Goal: Task Accomplishment & Management: Use online tool/utility

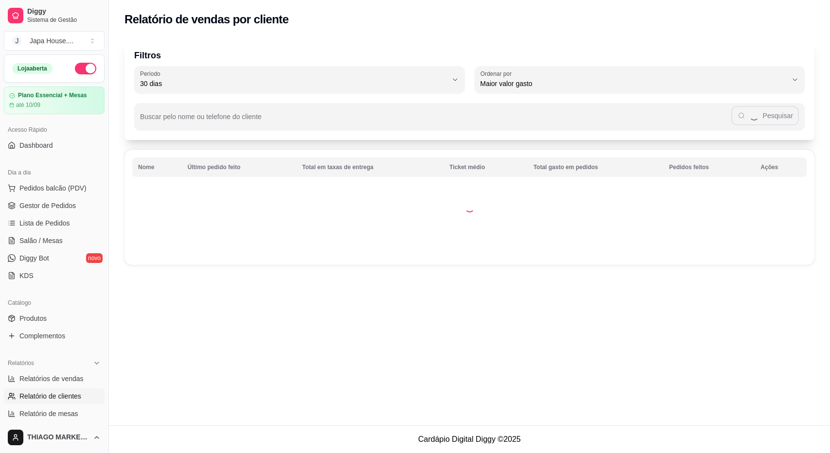
select select "30"
select select "HIGHEST_TOTAL_SPENT_WITH_ORDERS"
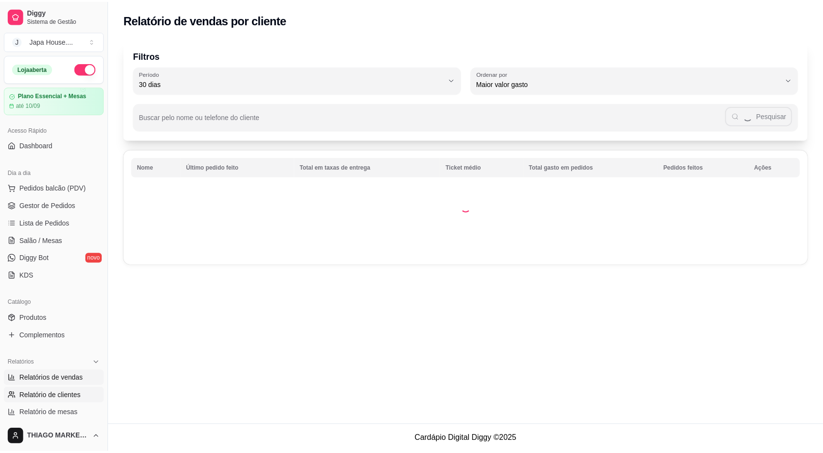
scroll to position [146, 0]
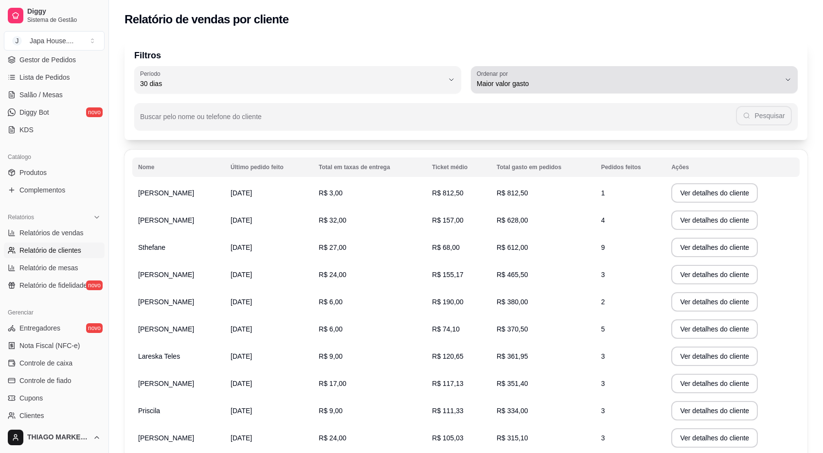
click at [545, 88] on span "Maior valor gasto" at bounding box center [627, 84] width 303 height 10
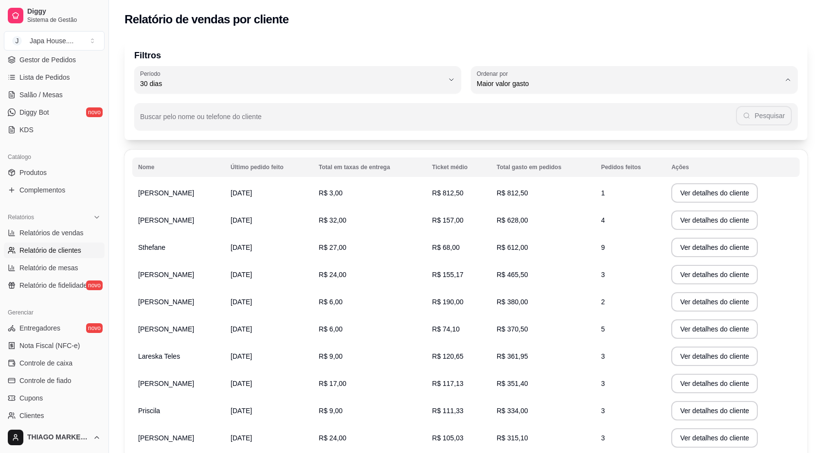
click at [539, 121] on span "Maior ticket médio" at bounding box center [629, 122] width 289 height 9
type input "HIGHEST_AVERAGE_TICKET"
select select "HIGHEST_AVERAGE_TICKET"
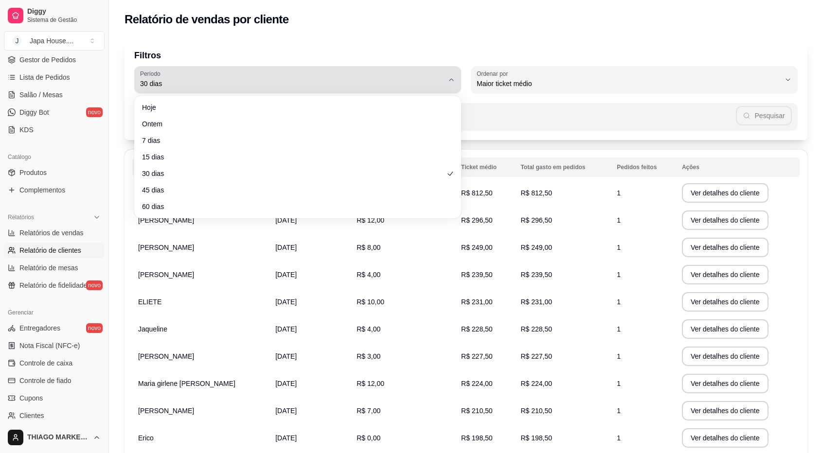
click at [402, 71] on div "30 dias" at bounding box center [291, 79] width 303 height 19
click at [392, 71] on div "30 dias" at bounding box center [291, 79] width 303 height 19
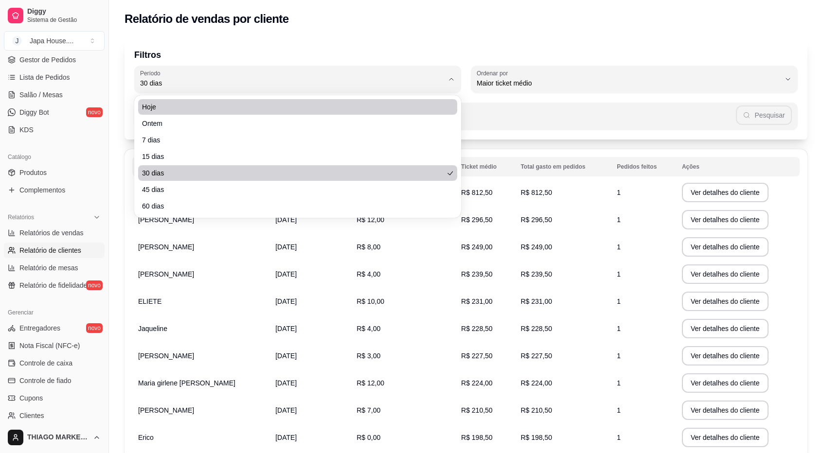
scroll to position [0, 0]
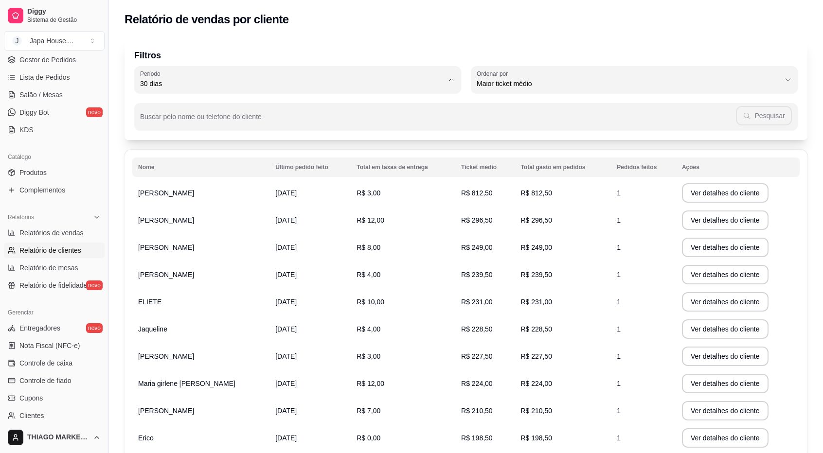
click at [234, 141] on span "7 dias" at bounding box center [292, 138] width 289 height 9
type input "7"
select select "7"
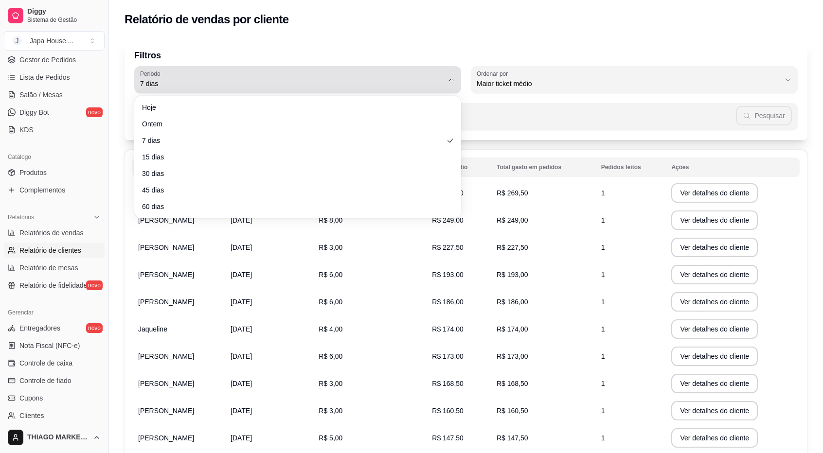
click at [257, 76] on div "7 dias" at bounding box center [291, 79] width 303 height 19
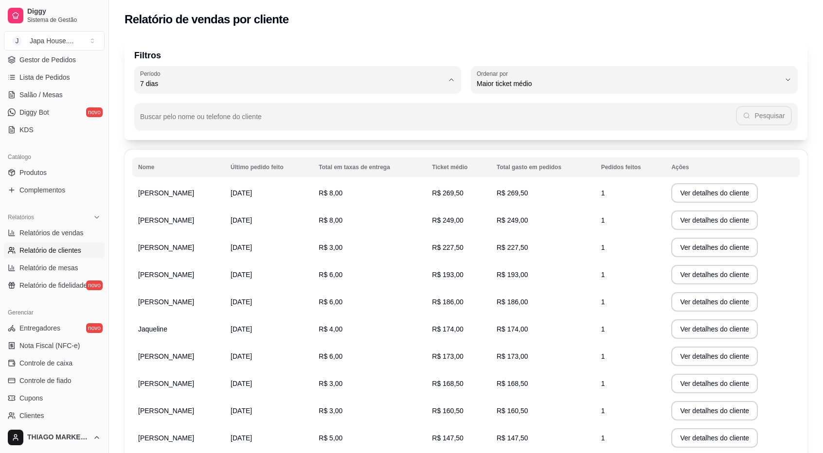
click at [168, 175] on span "30 dias" at bounding box center [292, 170] width 289 height 9
type input "30"
select select "30"
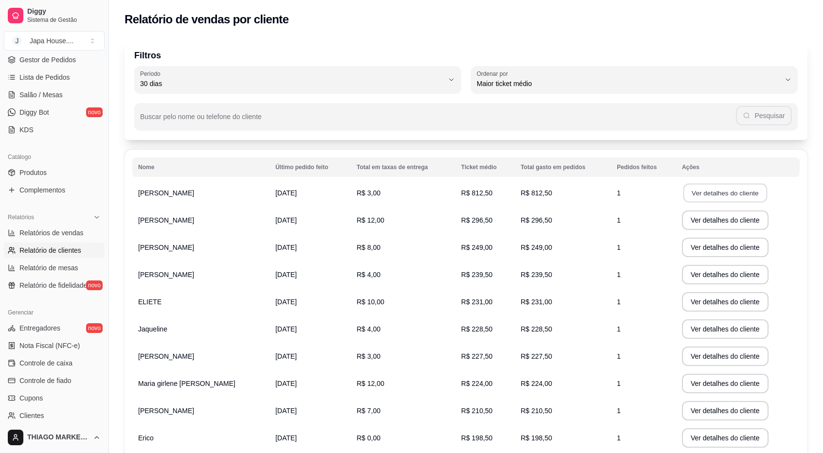
click at [690, 199] on button "Ver detalhes do cliente" at bounding box center [725, 193] width 84 height 19
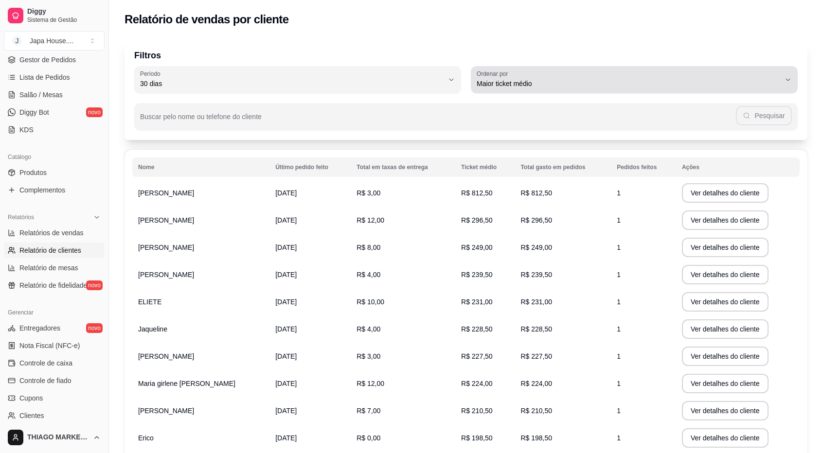
click at [564, 92] on button "Ordenar por Maior ticket médio" at bounding box center [634, 79] width 327 height 27
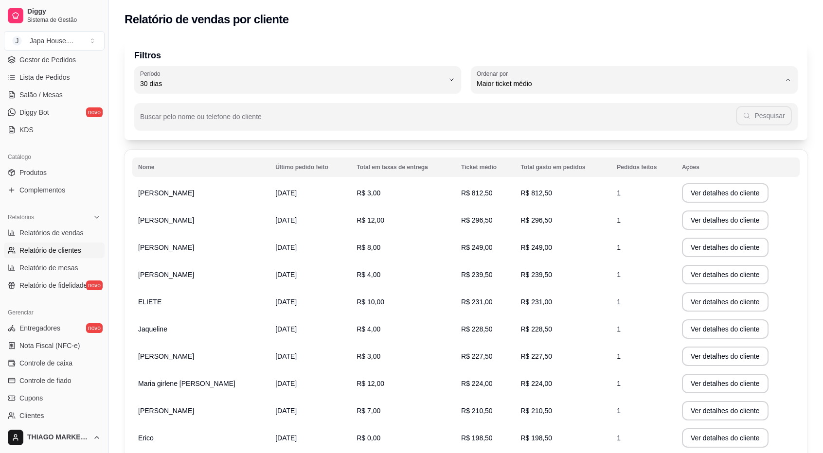
click at [538, 159] on span "Último pedido feito" at bounding box center [629, 154] width 289 height 9
type input "LAST_ORDER_MADE_AT"
select select "LAST_ORDER_MADE_AT"
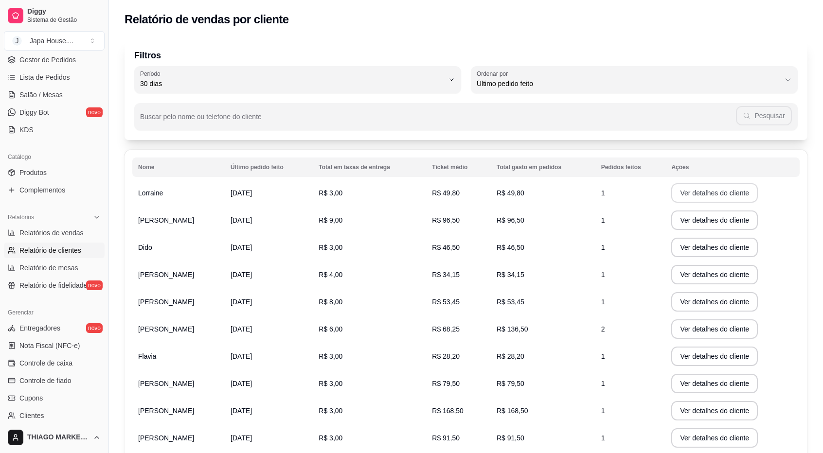
click at [700, 190] on button "Ver detalhes do cliente" at bounding box center [714, 192] width 87 height 19
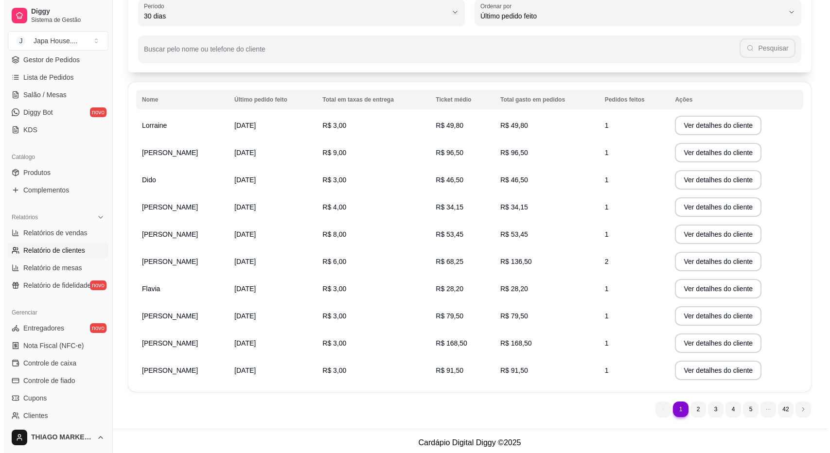
scroll to position [71, 0]
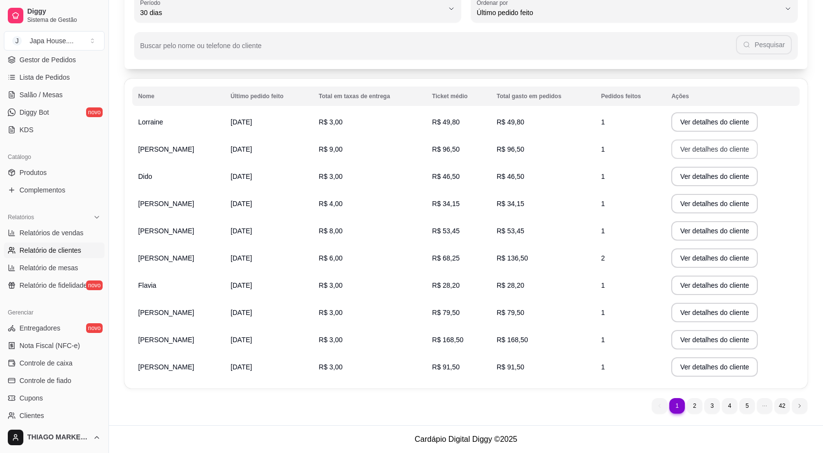
click at [721, 142] on button "Ver detalhes do cliente" at bounding box center [714, 149] width 87 height 19
click at [725, 179] on button "Ver detalhes do cliente" at bounding box center [714, 176] width 84 height 19
click at [722, 196] on button "Ver detalhes do cliente" at bounding box center [714, 203] width 87 height 19
click at [713, 233] on button "Ver detalhes do cliente" at bounding box center [714, 230] width 87 height 19
click at [719, 262] on button "Ver detalhes do cliente" at bounding box center [714, 258] width 84 height 19
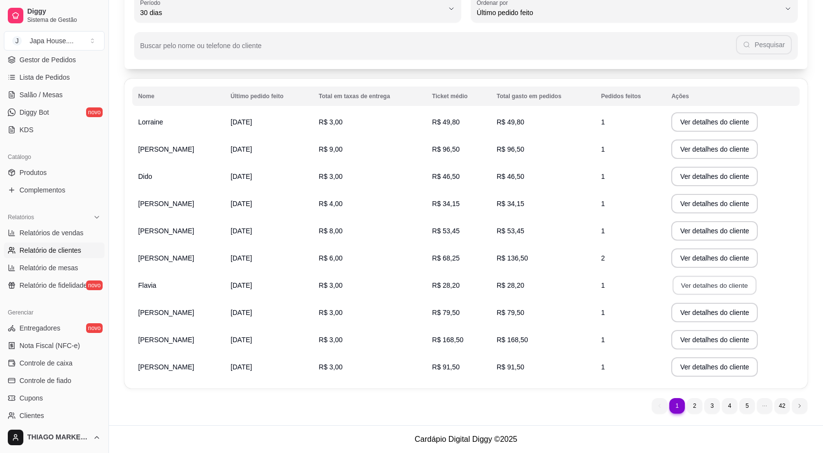
click at [702, 287] on button "Ver detalhes do cliente" at bounding box center [714, 285] width 84 height 19
click at [715, 318] on button "Ver detalhes do cliente" at bounding box center [714, 312] width 87 height 19
click at [733, 340] on button "Ver detalhes do cliente" at bounding box center [714, 339] width 87 height 19
click at [740, 364] on button "Ver detalhes do cliente" at bounding box center [714, 367] width 84 height 19
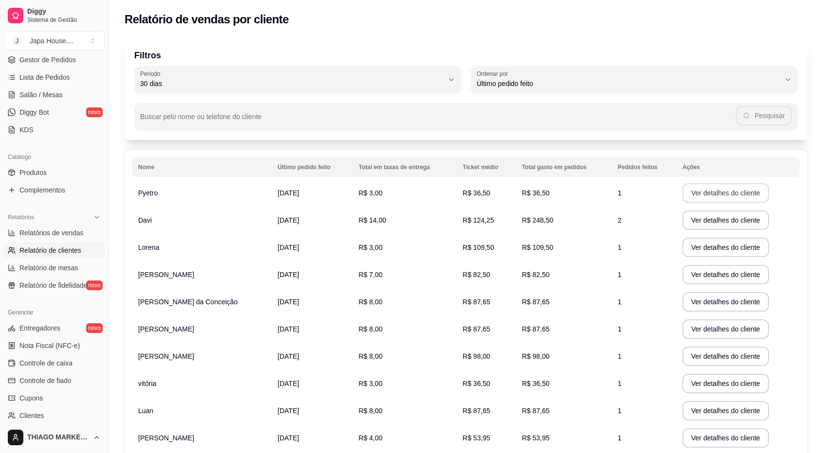
click at [738, 194] on button "Ver detalhes do cliente" at bounding box center [725, 192] width 87 height 19
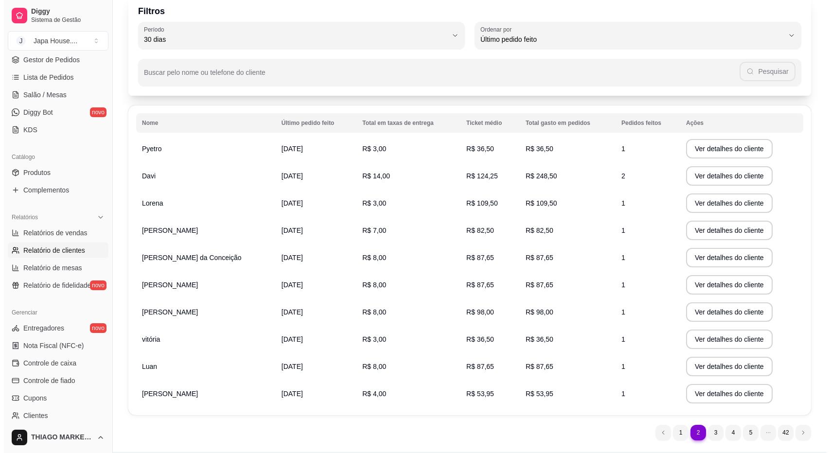
scroll to position [71, 0]
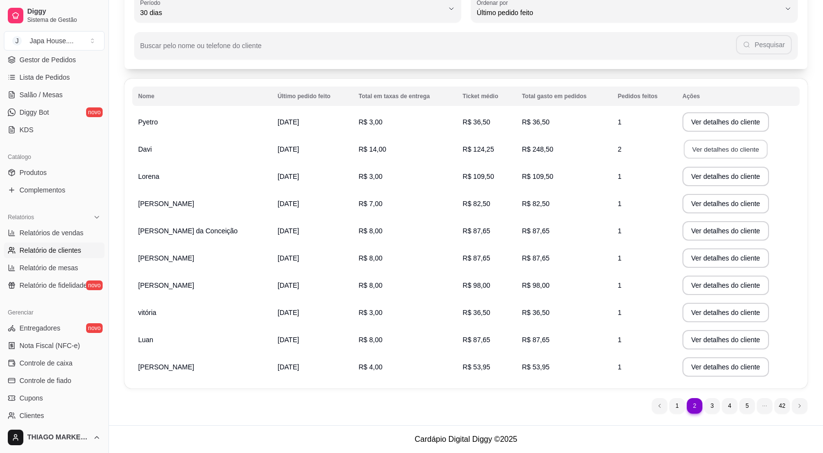
click at [728, 149] on button "Ver detalhes do cliente" at bounding box center [726, 149] width 84 height 19
click at [689, 174] on button "Ver detalhes do cliente" at bounding box center [725, 176] width 87 height 19
click at [700, 203] on button "Ver detalhes do cliente" at bounding box center [725, 203] width 87 height 19
click at [698, 227] on button "Ver detalhes do cliente" at bounding box center [726, 231] width 84 height 19
click at [682, 257] on button "Ver detalhes do cliente" at bounding box center [725, 257] width 87 height 19
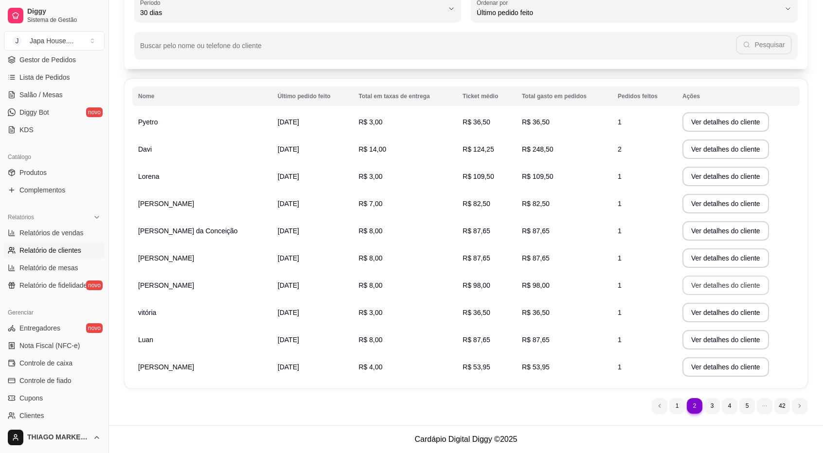
click at [701, 285] on button "Ver detalhes do cliente" at bounding box center [725, 285] width 87 height 19
click at [699, 312] on button "Ver detalhes do cliente" at bounding box center [725, 312] width 87 height 19
click at [706, 341] on button "Ver detalhes do cliente" at bounding box center [726, 340] width 84 height 19
click at [698, 371] on button "Ver detalhes do cliente" at bounding box center [725, 366] width 87 height 19
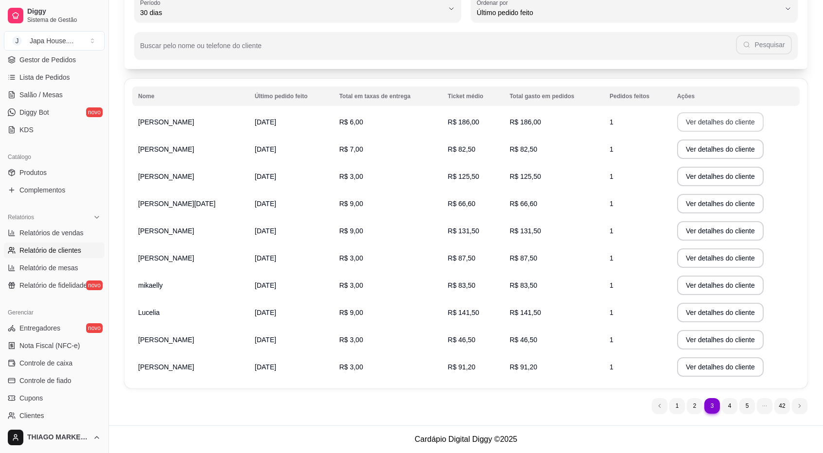
click at [705, 119] on button "Ver detalhes do cliente" at bounding box center [720, 121] width 87 height 19
click at [704, 148] on button "Ver detalhes do cliente" at bounding box center [720, 149] width 84 height 19
click at [696, 171] on button "Ver detalhes do cliente" at bounding box center [720, 176] width 87 height 19
click at [698, 207] on button "Ver detalhes do cliente" at bounding box center [720, 203] width 84 height 19
click at [694, 231] on button "Ver detalhes do cliente" at bounding box center [720, 231] width 84 height 19
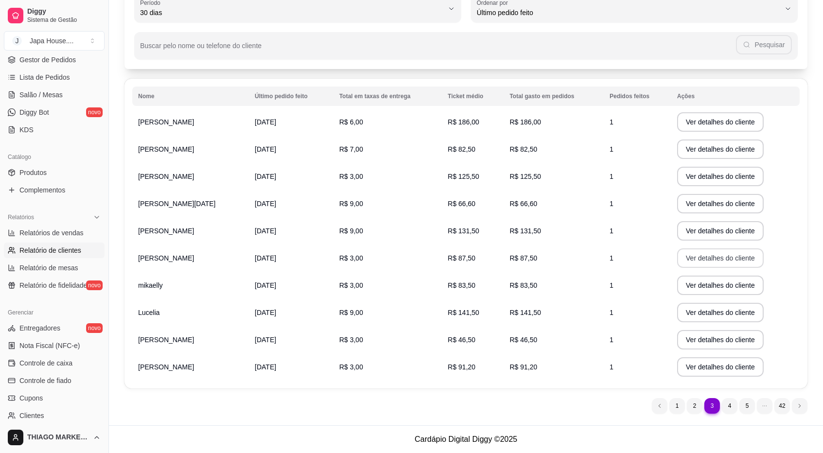
click at [701, 257] on button "Ver detalhes do cliente" at bounding box center [720, 257] width 87 height 19
click at [706, 286] on button "Ver detalhes do cliente" at bounding box center [720, 285] width 84 height 19
click at [711, 316] on button "Ver detalhes do cliente" at bounding box center [720, 312] width 87 height 19
click at [705, 338] on button "Ver detalhes do cliente" at bounding box center [720, 340] width 84 height 19
click at [738, 367] on button "Ver detalhes do cliente" at bounding box center [720, 366] width 87 height 19
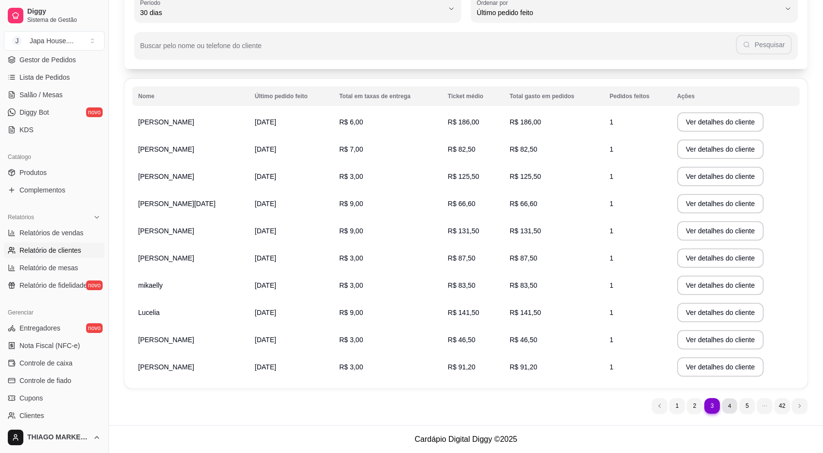
scroll to position [0, 0]
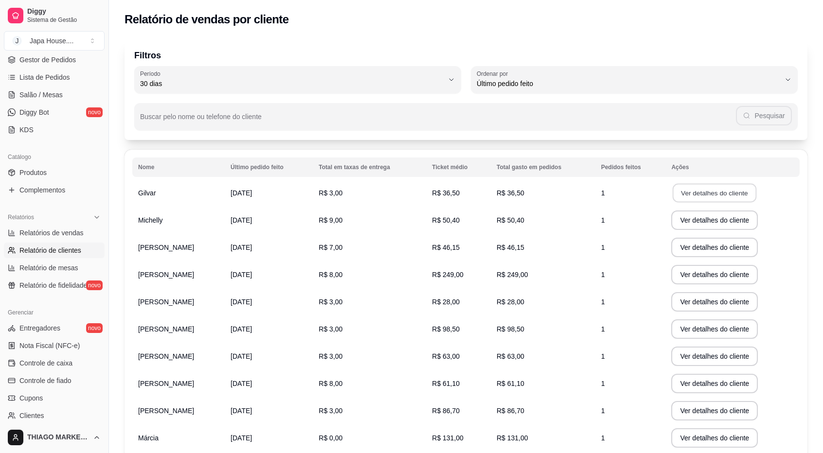
click at [726, 195] on button "Ver detalhes do cliente" at bounding box center [714, 193] width 84 height 19
click at [683, 220] on button "Ver detalhes do cliente" at bounding box center [714, 220] width 84 height 19
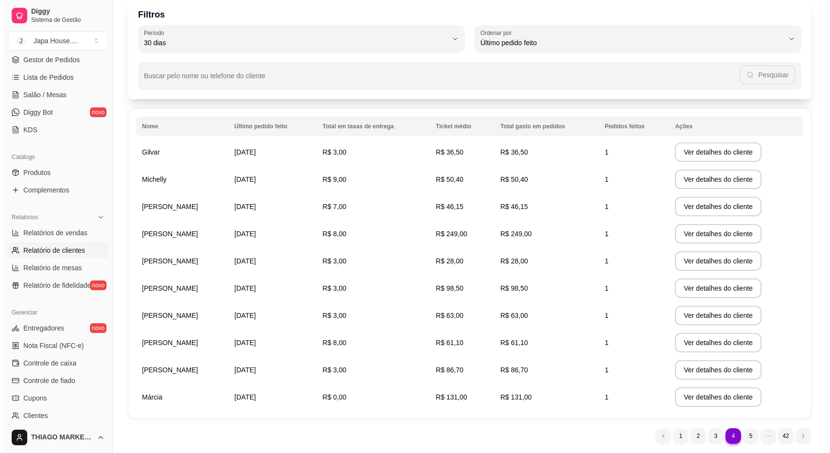
scroll to position [49, 0]
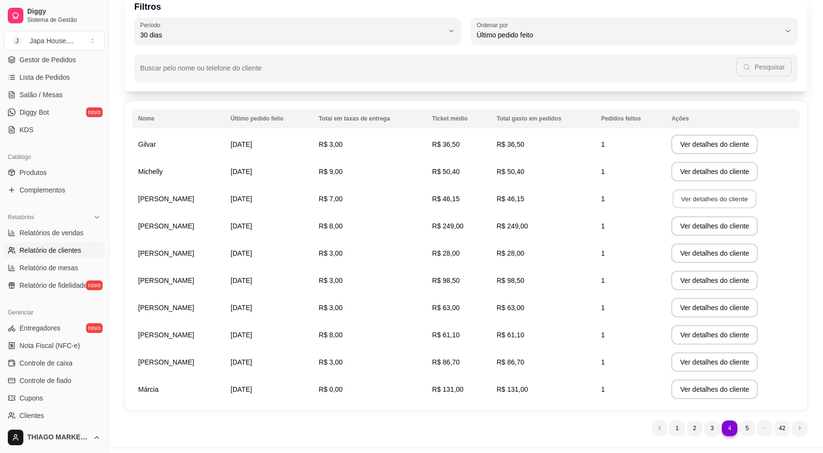
click at [690, 197] on button "Ver detalhes do cliente" at bounding box center [714, 199] width 84 height 19
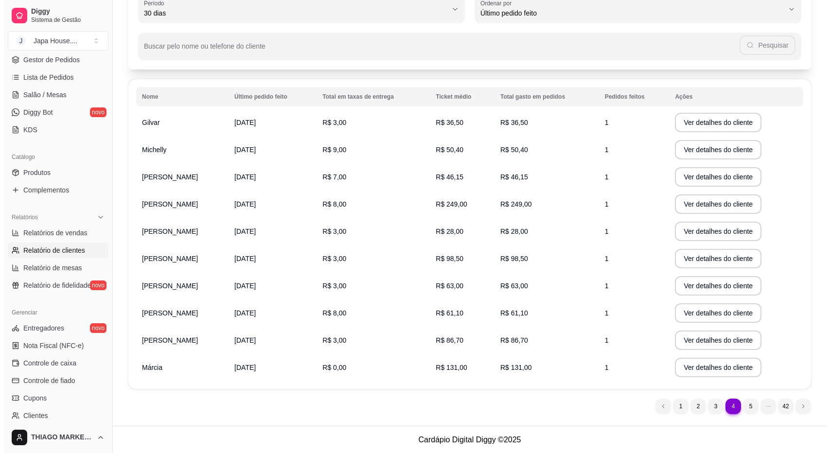
scroll to position [71, 0]
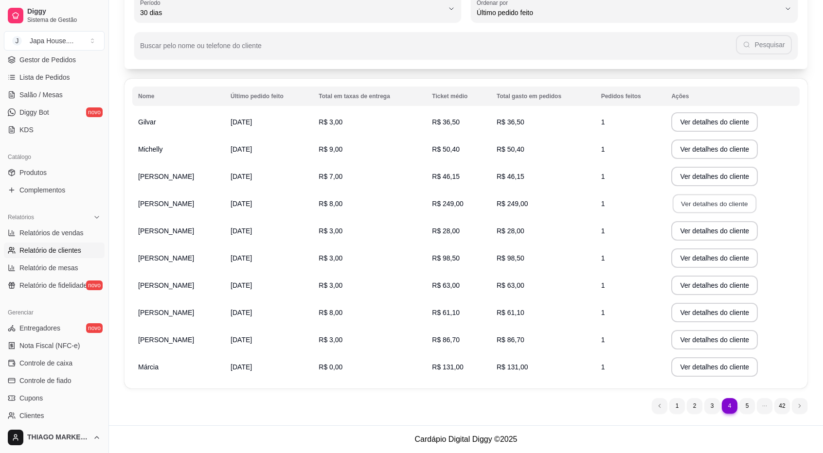
click at [699, 207] on button "Ver detalhes do cliente" at bounding box center [714, 203] width 84 height 19
click at [689, 234] on button "Ver detalhes do cliente" at bounding box center [714, 230] width 87 height 19
click at [696, 258] on button "Ver detalhes do cliente" at bounding box center [714, 257] width 87 height 19
click at [705, 286] on button "Ver detalhes do cliente" at bounding box center [714, 285] width 87 height 19
click at [704, 312] on button "Ver detalhes do cliente" at bounding box center [714, 312] width 84 height 19
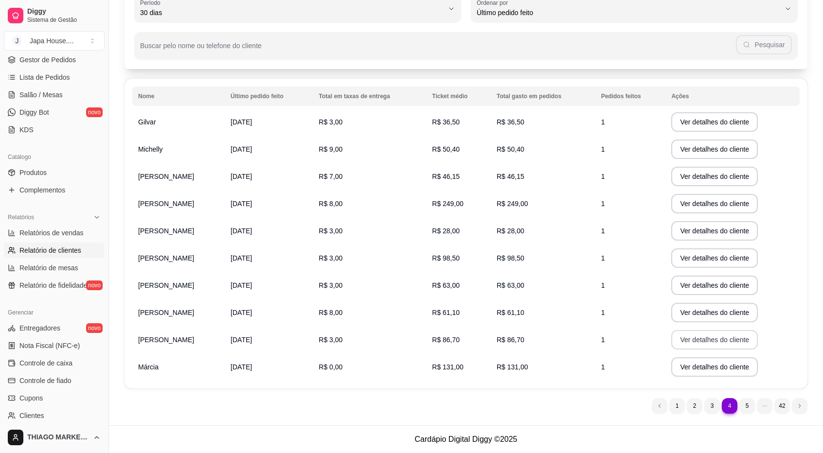
click at [696, 343] on button "Ver detalhes do cliente" at bounding box center [714, 339] width 87 height 19
click at [701, 366] on button "Ver detalhes do cliente" at bounding box center [714, 366] width 87 height 19
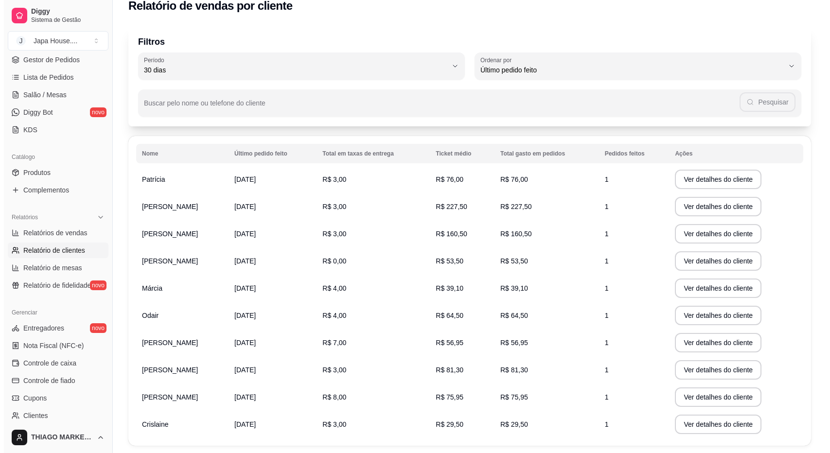
scroll to position [49, 0]
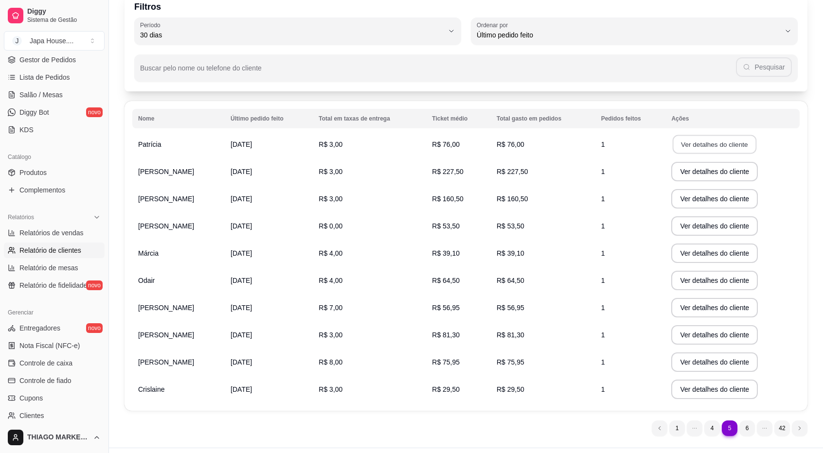
click at [720, 142] on button "Ver detalhes do cliente" at bounding box center [714, 144] width 84 height 19
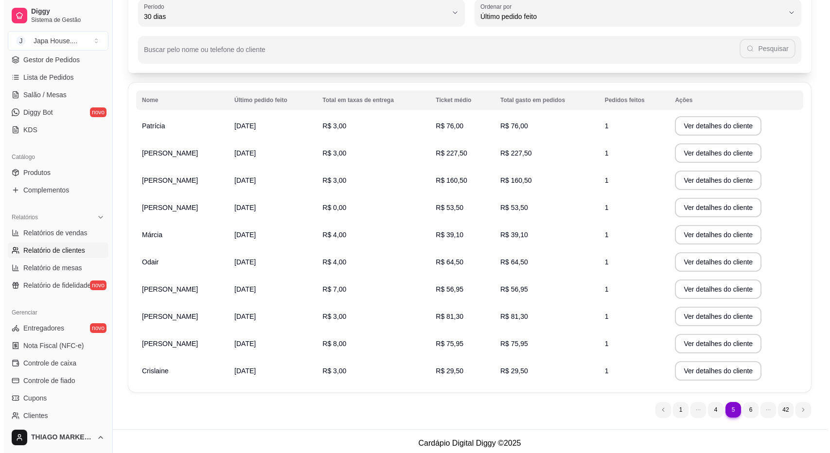
scroll to position [71, 0]
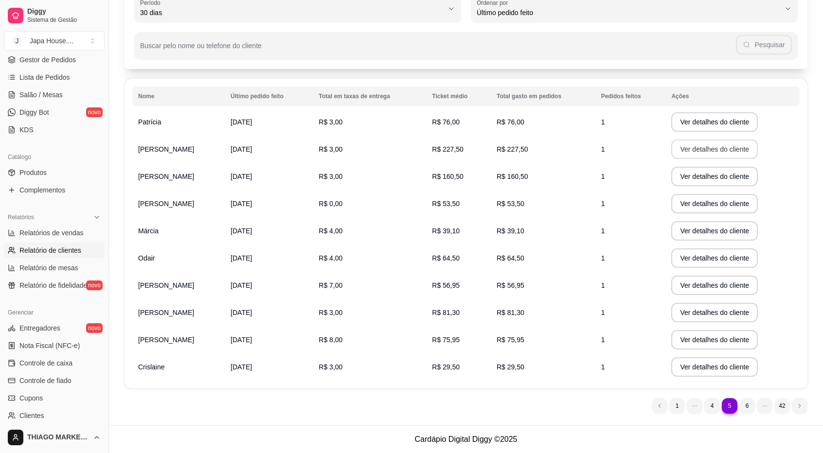
click at [690, 154] on button "Ver detalhes do cliente" at bounding box center [714, 149] width 87 height 19
click at [741, 179] on button "Ver detalhes do cliente" at bounding box center [714, 176] width 87 height 19
click at [683, 206] on button "Ver detalhes do cliente" at bounding box center [714, 203] width 84 height 19
click at [700, 232] on button "Ver detalhes do cliente" at bounding box center [714, 231] width 84 height 19
click at [732, 257] on button "Ver detalhes do cliente" at bounding box center [714, 257] width 87 height 19
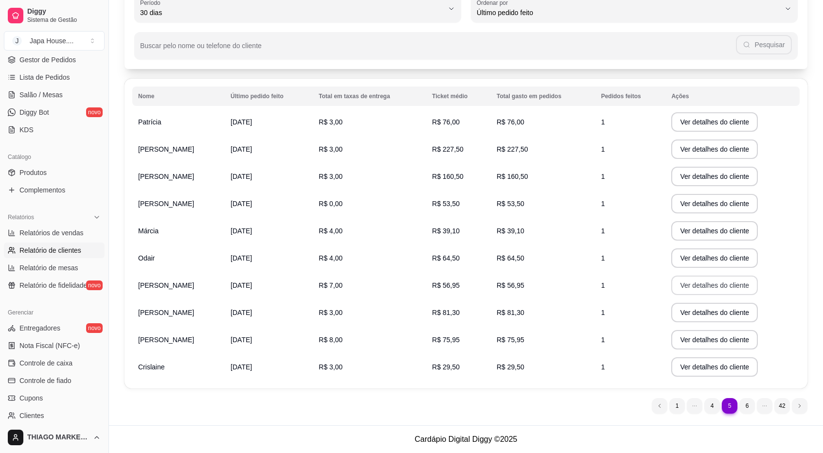
click at [710, 284] on button "Ver detalhes do cliente" at bounding box center [714, 285] width 87 height 19
click at [706, 308] on button "Ver detalhes do cliente" at bounding box center [714, 312] width 87 height 19
click at [688, 341] on button "Ver detalhes do cliente" at bounding box center [714, 339] width 87 height 19
click at [706, 361] on button "Ver detalhes do cliente" at bounding box center [714, 366] width 87 height 19
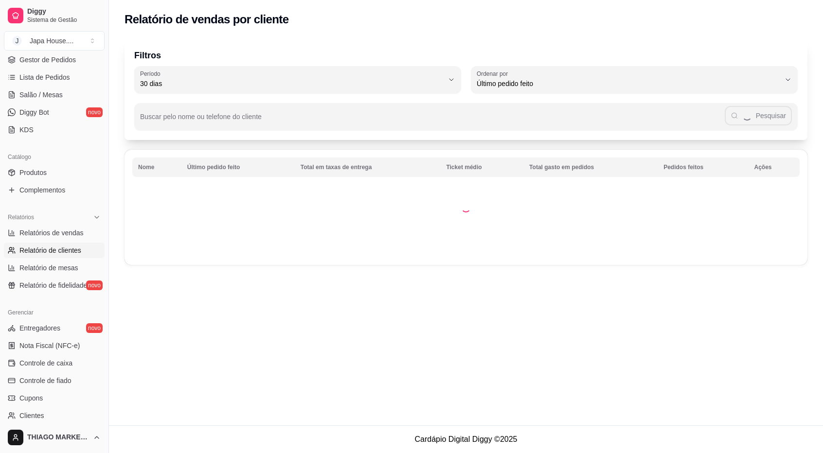
scroll to position [0, 0]
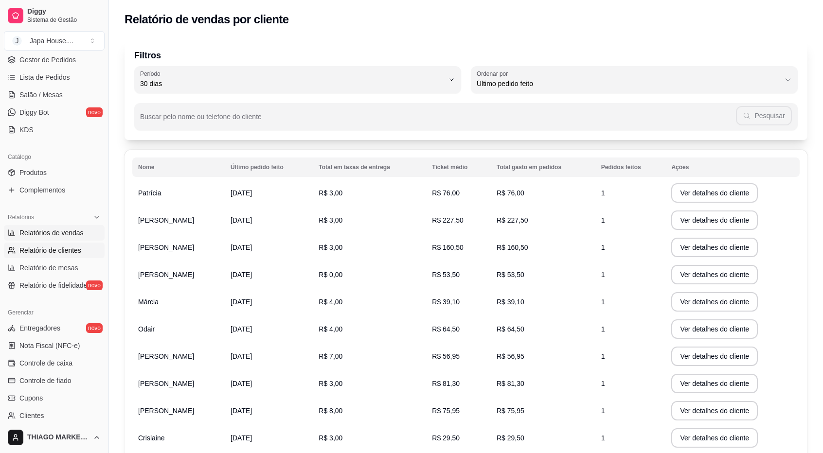
click at [56, 231] on span "Relatórios de vendas" at bounding box center [51, 233] width 64 height 10
select select "ALL"
select select "0"
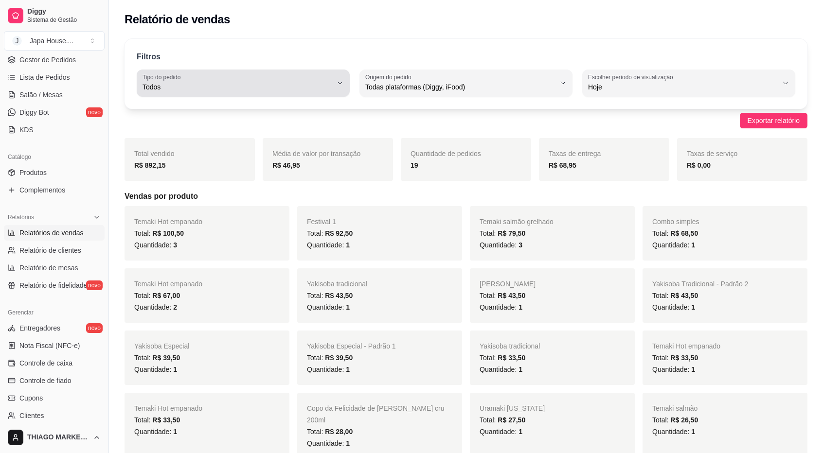
click at [317, 78] on div "Todos" at bounding box center [237, 82] width 190 height 19
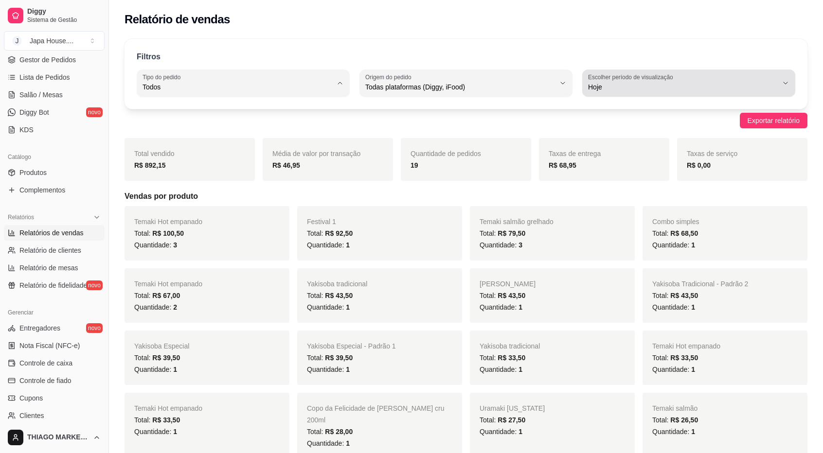
click at [628, 93] on button "Escolher período de visualização Hoje" at bounding box center [688, 83] width 213 height 27
click at [620, 210] on span "Customizado" at bounding box center [684, 204] width 180 height 9
type input "-1"
select select "-1"
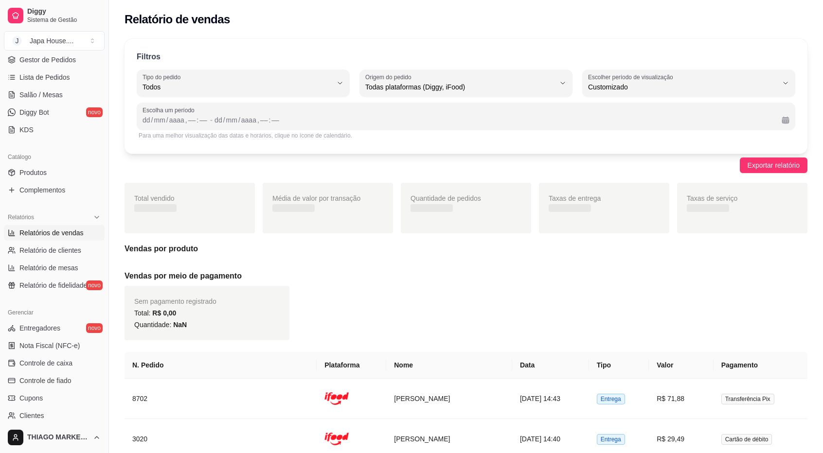
scroll to position [9, 0]
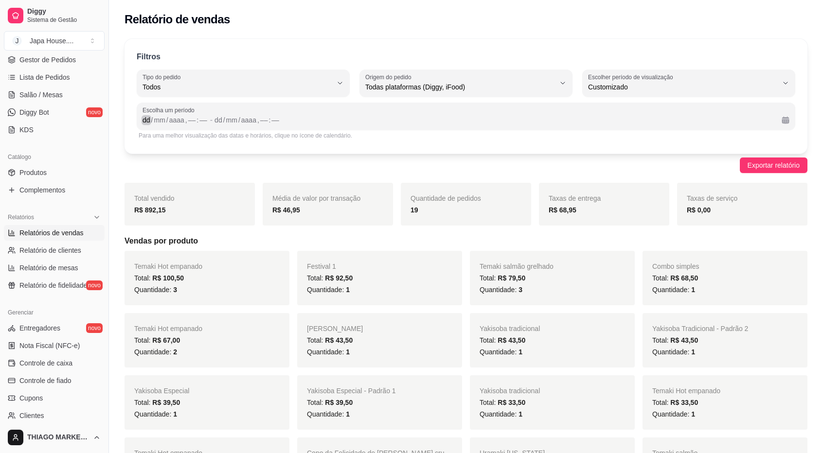
click at [147, 119] on div "dd" at bounding box center [146, 120] width 10 height 10
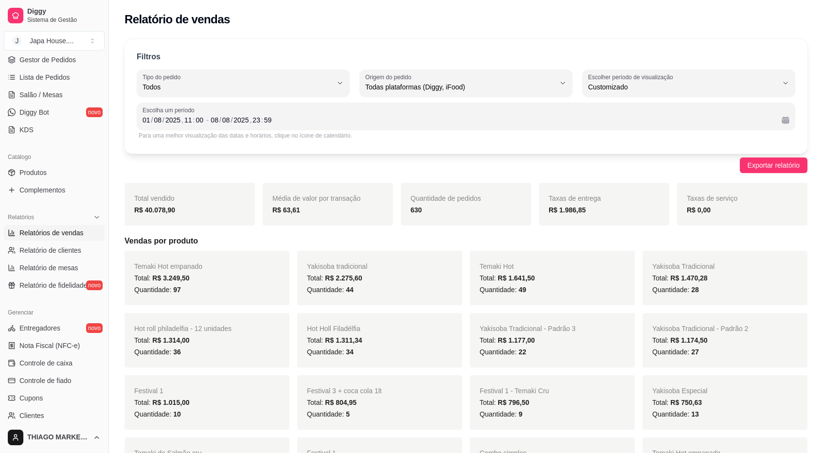
click at [469, 92] on div "Todas plataformas (Diggy, iFood)" at bounding box center [460, 82] width 190 height 19
click at [388, 124] on span "Diggy" at bounding box center [461, 125] width 180 height 9
type input "DIGGY"
select select "DIGGY"
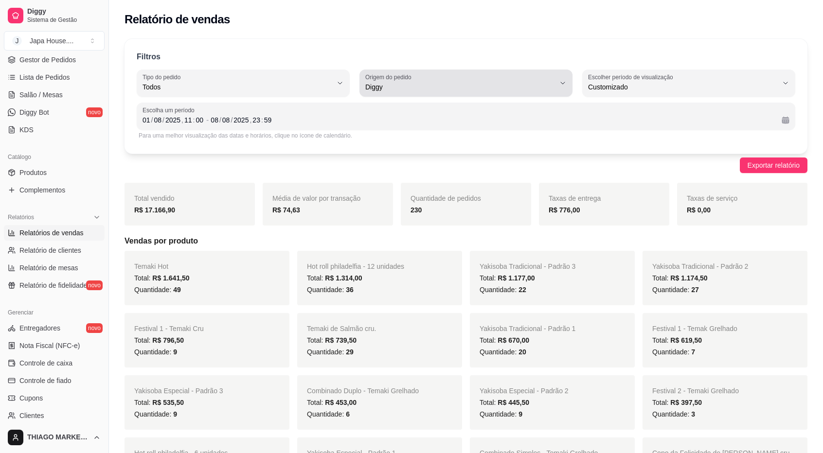
click at [443, 79] on div "Diggy" at bounding box center [460, 82] width 190 height 19
click at [401, 146] on span "iFood" at bounding box center [461, 141] width 180 height 9
type input "IFOOD"
select select "IFOOD"
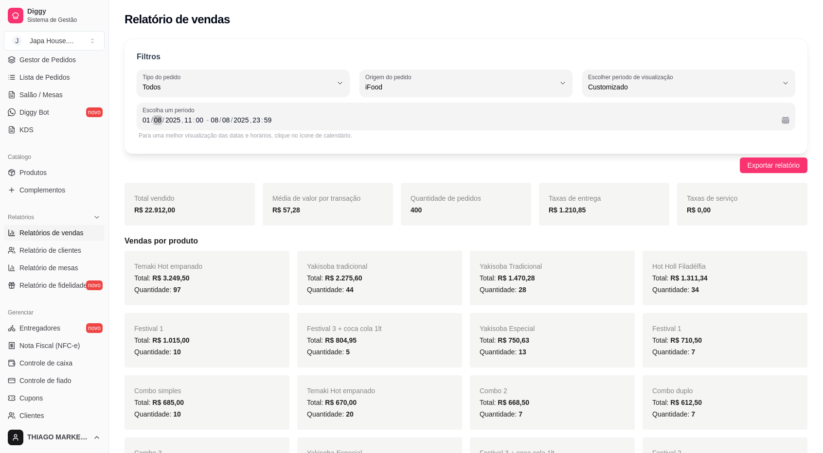
click at [161, 120] on div "/" at bounding box center [163, 120] width 4 height 10
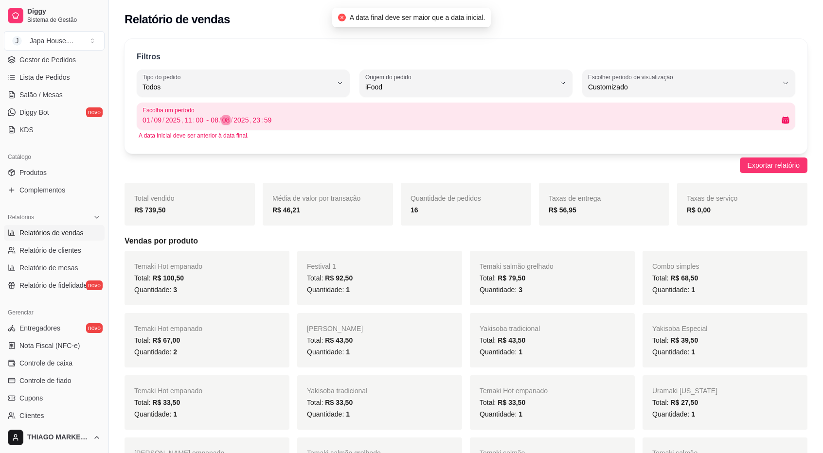
click at [226, 120] on div "08" at bounding box center [226, 120] width 10 height 10
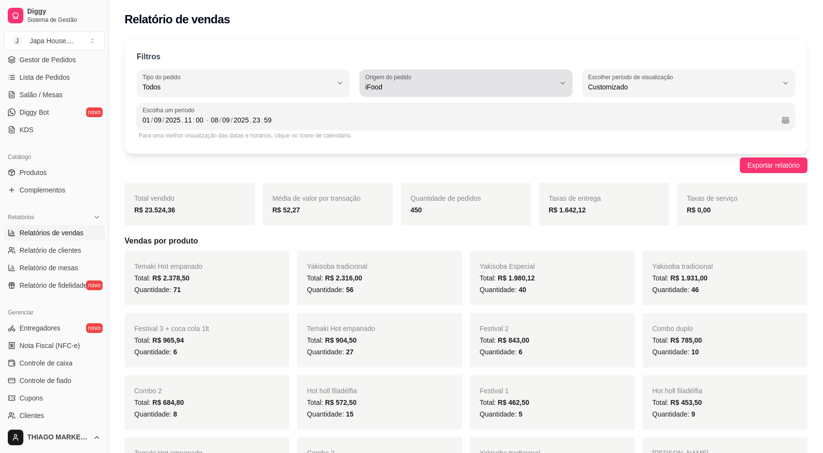
click at [424, 87] on span "iFood" at bounding box center [460, 87] width 190 height 10
click at [400, 127] on span "Diggy" at bounding box center [461, 125] width 180 height 9
type input "DIGGY"
select select "DIGGY"
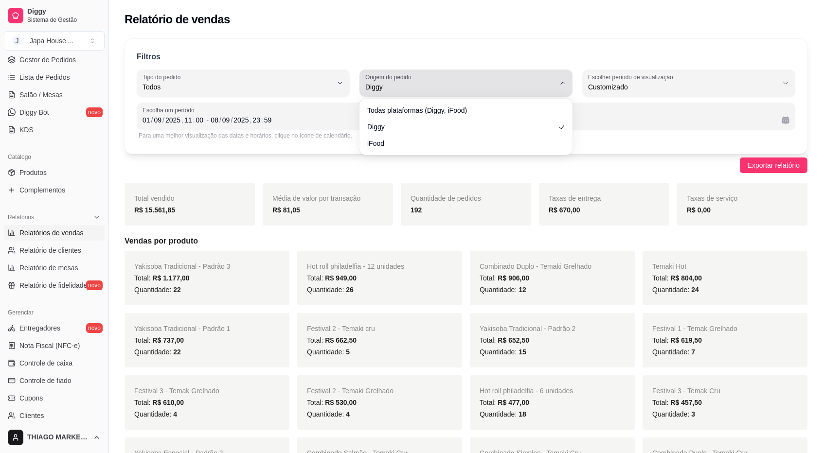
click at [409, 81] on div "Diggy" at bounding box center [460, 82] width 190 height 19
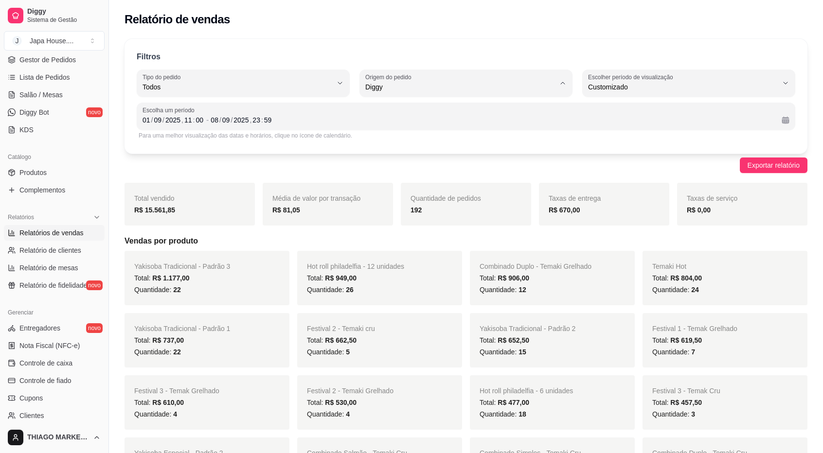
click at [397, 108] on span "Todas plataformas (Diggy, iFood)" at bounding box center [461, 109] width 180 height 9
type input "ALL"
select select "ALL"
click at [217, 120] on div "08" at bounding box center [215, 120] width 10 height 10
click at [209, 161] on div "Exportar relatório" at bounding box center [465, 166] width 683 height 16
